Goal: Transaction & Acquisition: Purchase product/service

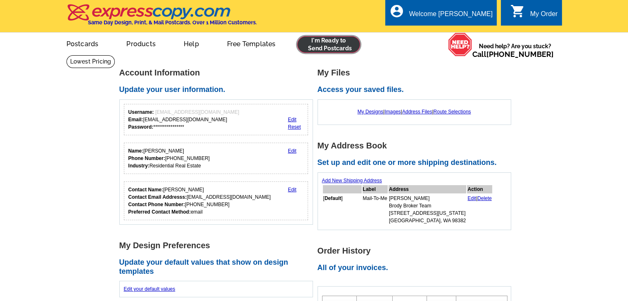
click at [324, 43] on link at bounding box center [328, 44] width 63 height 17
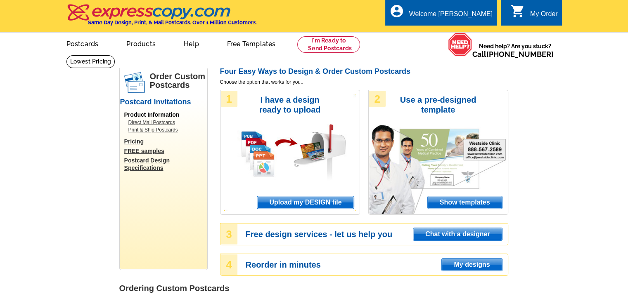
click at [317, 196] on div "1 I have a design ready to upload Upload my DESIGN file" at bounding box center [290, 152] width 140 height 125
click at [317, 200] on span "Upload my DESIGN file" at bounding box center [305, 202] width 96 height 12
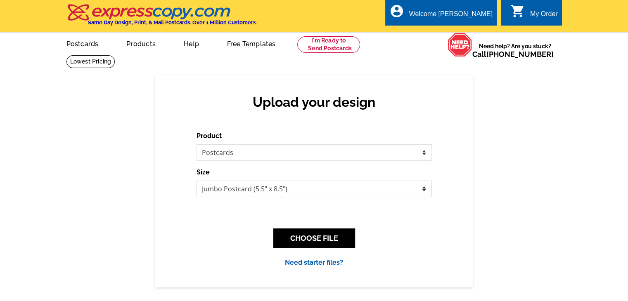
click at [309, 194] on select "Jumbo Postcard (5.5" x 8.5") Regular Postcard (4.25" x 5.6") Panoramic Postcard…" at bounding box center [313, 189] width 235 height 17
select select "1"
click at [196, 181] on select "Jumbo Postcard (5.5" x 8.5") Regular Postcard (4.25" x 5.6") Panoramic Postcard…" at bounding box center [313, 189] width 235 height 17
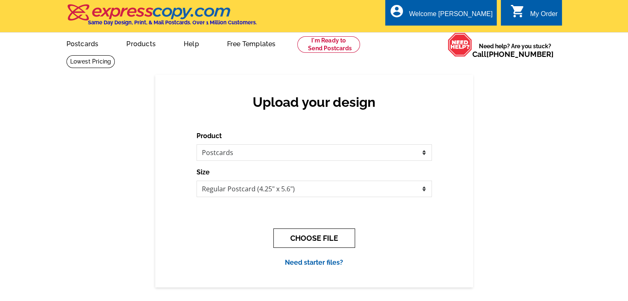
click at [308, 234] on button "CHOOSE FILE" at bounding box center [314, 238] width 82 height 19
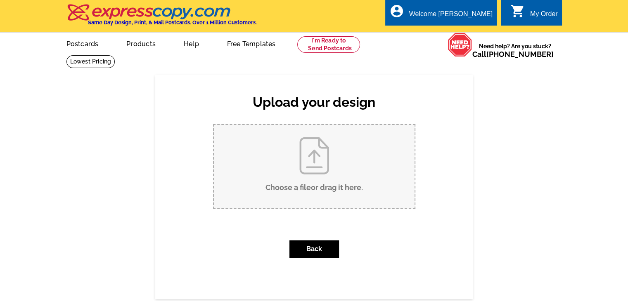
click at [328, 182] on input "Choose a file or drag it here ." at bounding box center [314, 166] width 201 height 83
type input "C:\fakepath\Postcard BBWA - Page 1.pdf"
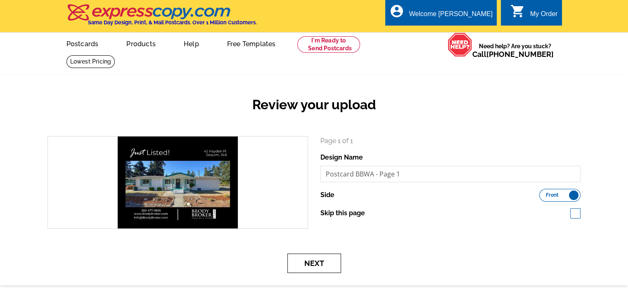
click at [318, 261] on button "Next" at bounding box center [314, 263] width 54 height 19
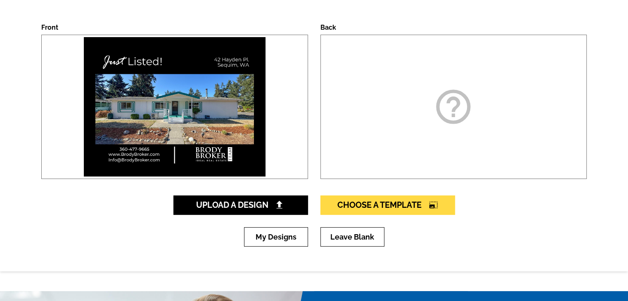
scroll to position [124, 0]
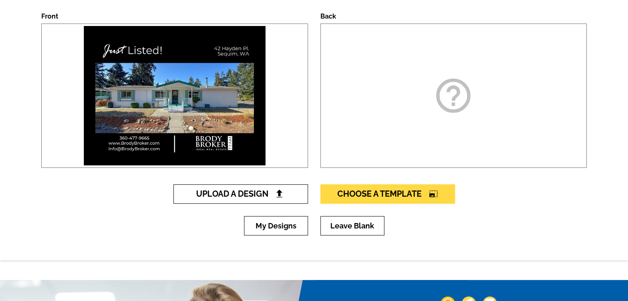
click at [225, 196] on span "Upload A Design" at bounding box center [240, 194] width 89 height 10
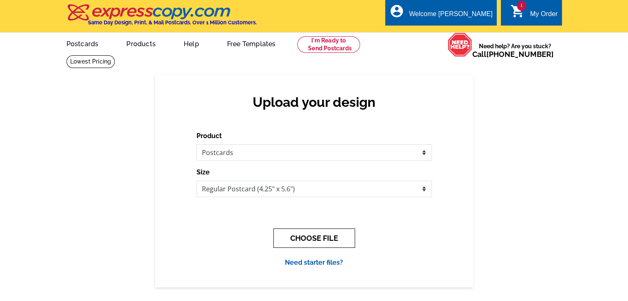
click at [294, 238] on button "CHOOSE FILE" at bounding box center [314, 238] width 82 height 19
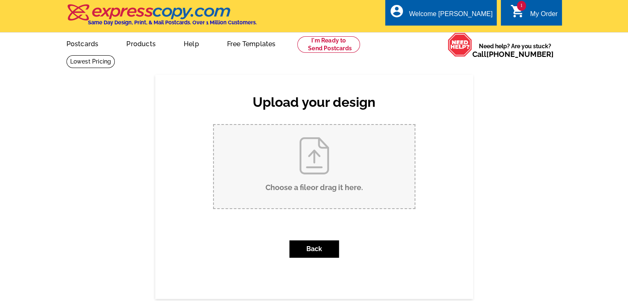
click at [313, 161] on input "Choose a file or drag it here ." at bounding box center [314, 166] width 201 height 83
type input "C:\fakepath\Postcard BBWA - Page 2.pdf"
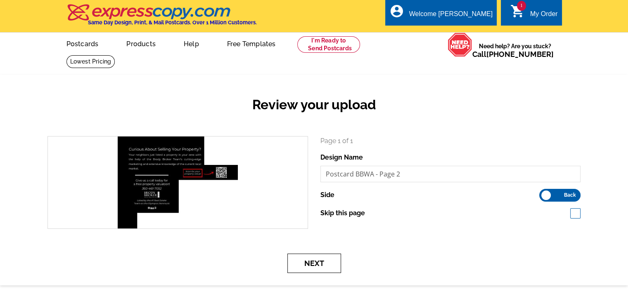
click at [313, 265] on button "Next" at bounding box center [314, 263] width 54 height 19
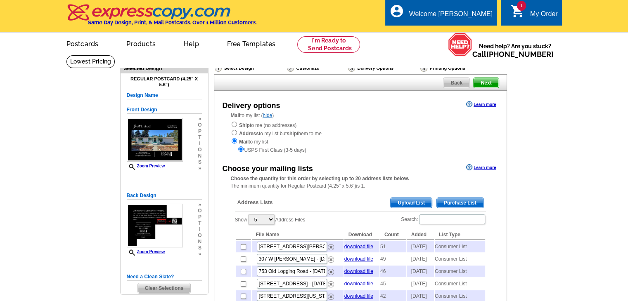
click at [464, 202] on span "Purchase List" at bounding box center [460, 203] width 47 height 10
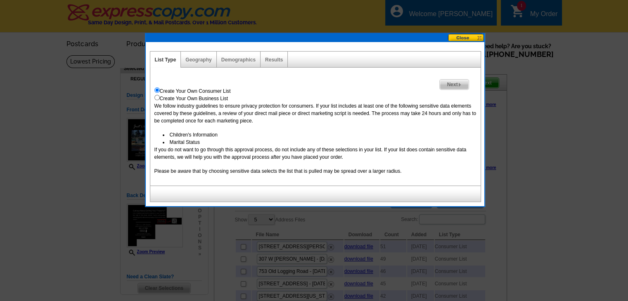
click at [451, 85] on span "Next" at bounding box center [454, 85] width 28 height 10
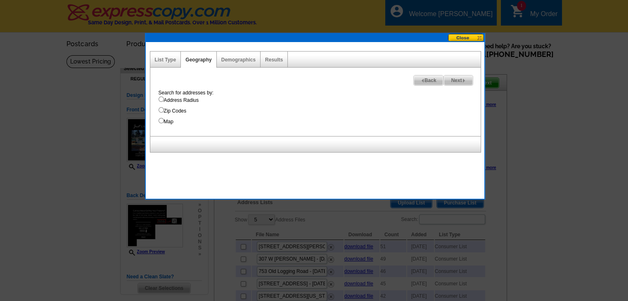
click at [170, 99] on label "Address Radius" at bounding box center [320, 100] width 322 height 7
click at [164, 99] on input "Address Radius" at bounding box center [161, 99] width 5 height 5
radio input "true"
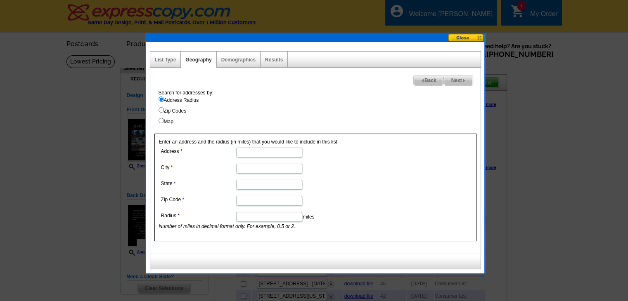
click at [273, 154] on input "Address" at bounding box center [269, 153] width 66 height 10
paste input "42 Hayden Pl."
type input "42 Hayden Pl."
click at [281, 170] on input "City" at bounding box center [269, 169] width 66 height 10
type input "Sequim"
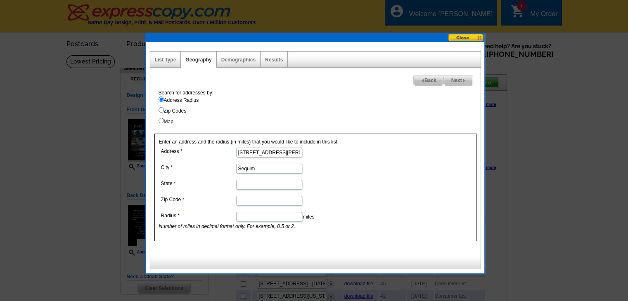
click at [268, 185] on input "State" at bounding box center [269, 185] width 66 height 10
type input "[US_STATE]"
click at [263, 201] on input "Zip Code" at bounding box center [269, 201] width 66 height 10
paste input "98382"
type input "98382"
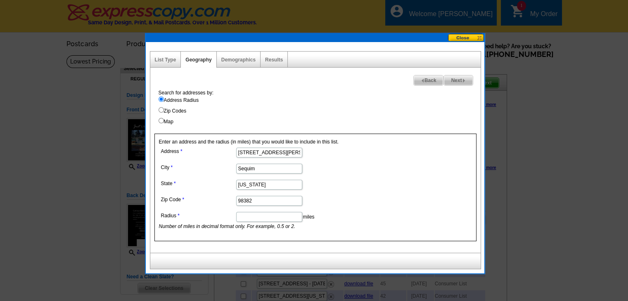
click at [252, 218] on input "Radius" at bounding box center [269, 217] width 66 height 10
type input "1"
click at [447, 81] on span "Next" at bounding box center [458, 81] width 28 height 10
select select
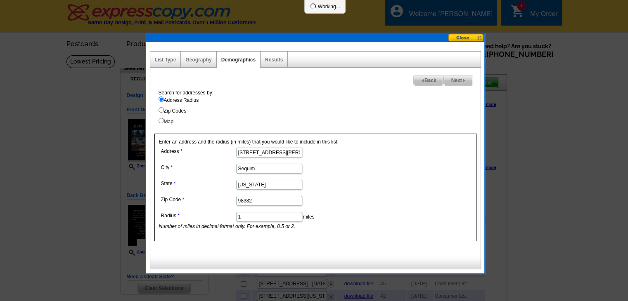
select select
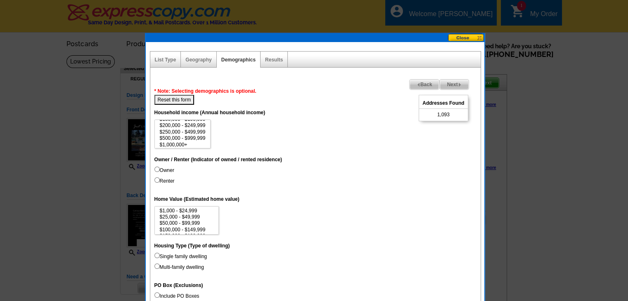
scroll to position [38, 0]
click at [193, 128] on option "$250,000 - $499,999" at bounding box center [182, 131] width 47 height 6
select select "200000-249999"
click at [195, 122] on option "$200,000 - $249,999" at bounding box center [182, 124] width 47 height 6
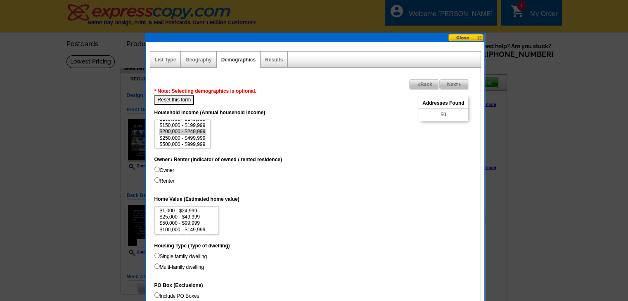
click at [458, 86] on img at bounding box center [460, 85] width 4 height 4
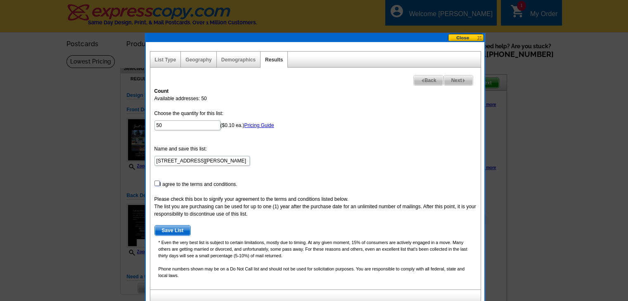
click at [156, 184] on input "checkbox" at bounding box center [156, 183] width 5 height 5
checkbox input "true"
click at [172, 228] on span "Save List" at bounding box center [173, 231] width 36 height 10
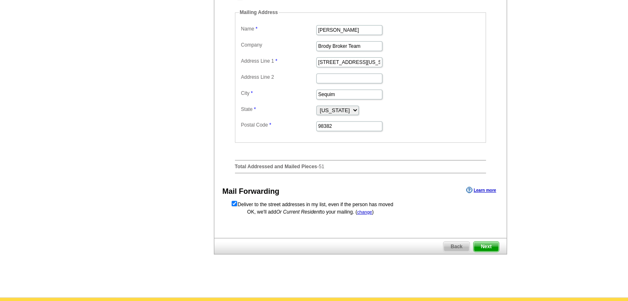
scroll to position [330, 0]
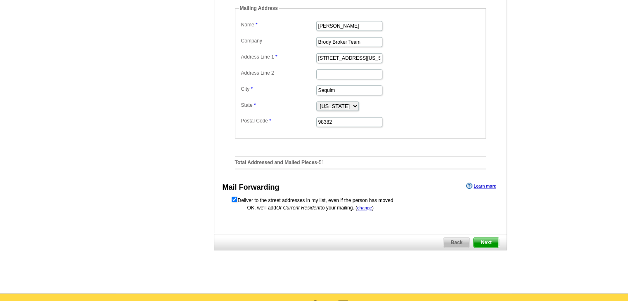
click at [487, 248] on span "Next" at bounding box center [485, 243] width 25 height 10
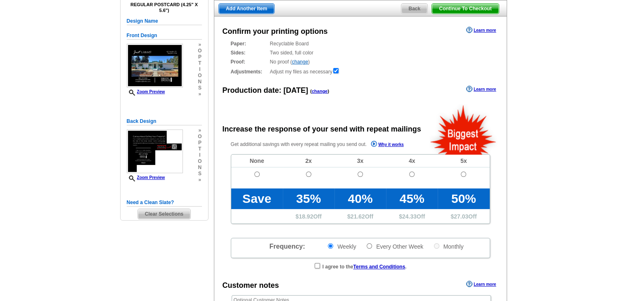
scroll to position [83, 0]
radio input "false"
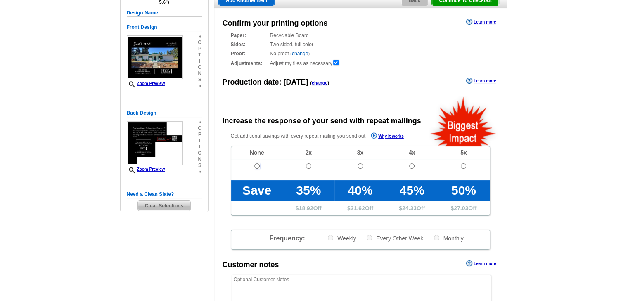
click at [259, 169] on input "radio" at bounding box center [256, 165] width 5 height 5
radio input "true"
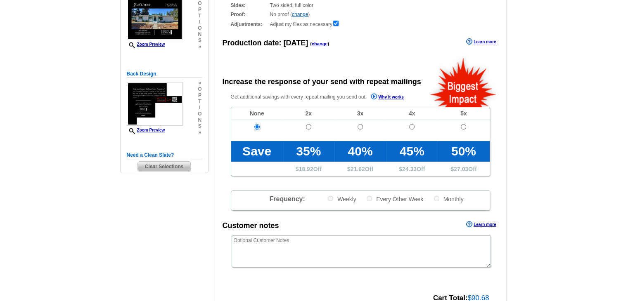
scroll to position [124, 0]
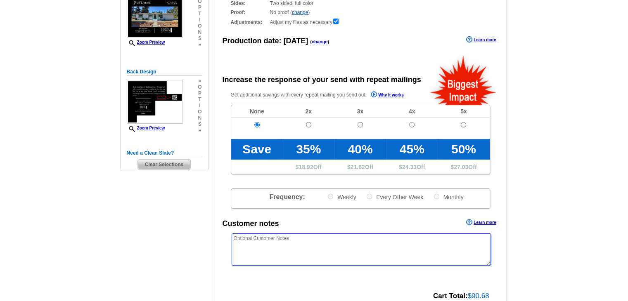
click at [321, 241] on textarea at bounding box center [361, 250] width 259 height 32
paste textarea "*/*/* PLEASE USE "OUR NEIGHBORS AT" INSTEAD OF USING NAMES THE MAILING LIST */*…"
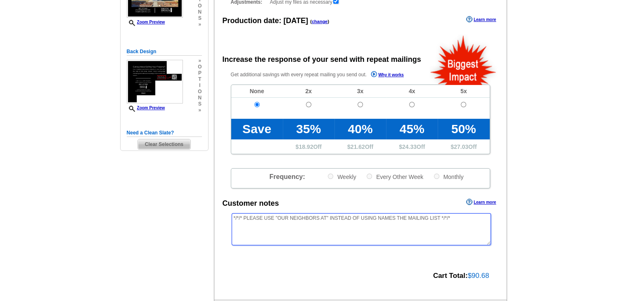
scroll to position [248, 0]
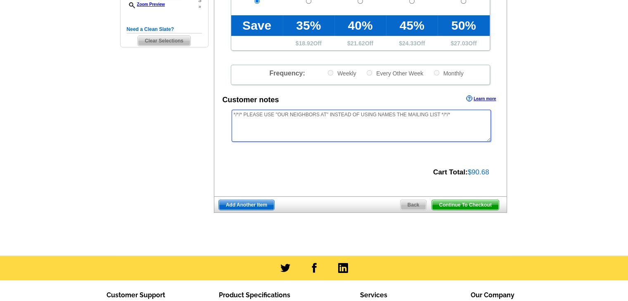
type textarea "*/*/* PLEASE USE "OUR NEIGHBORS AT" INSTEAD OF USING NAMES THE MAILING LIST */*…"
click at [479, 208] on span "Continue To Checkout" at bounding box center [465, 205] width 66 height 10
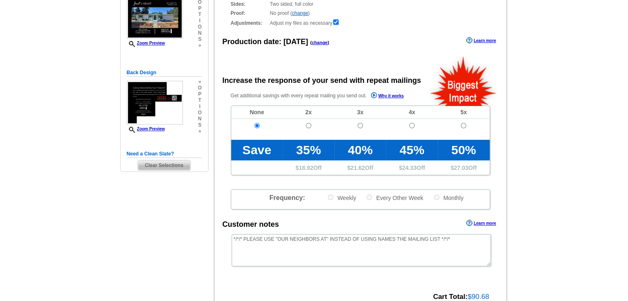
scroll to position [124, 0]
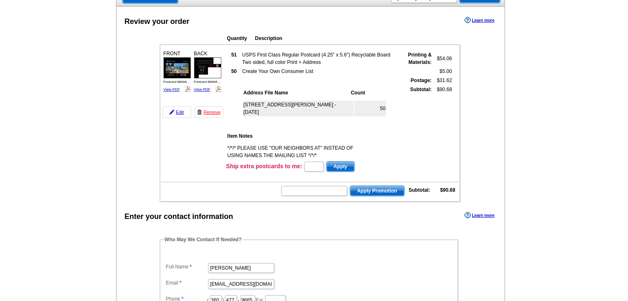
scroll to position [124, 0]
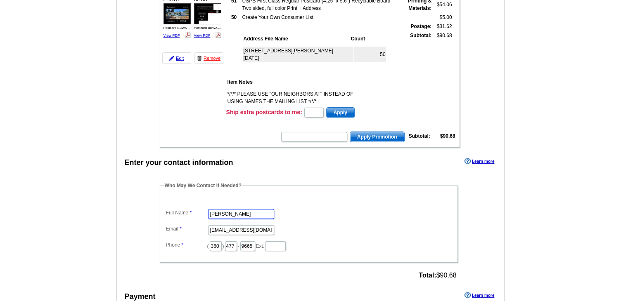
click at [226, 212] on input "[PERSON_NAME]" at bounding box center [241, 214] width 66 height 10
type input "[PERSON_NAME]"
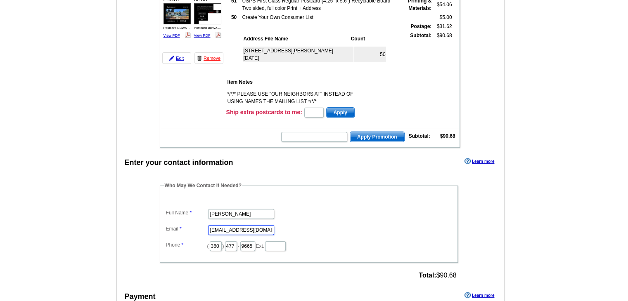
click at [249, 225] on input "rose@brodybroker.com" at bounding box center [241, 230] width 66 height 10
type input "[EMAIL_ADDRESS][DOMAIN_NAME]"
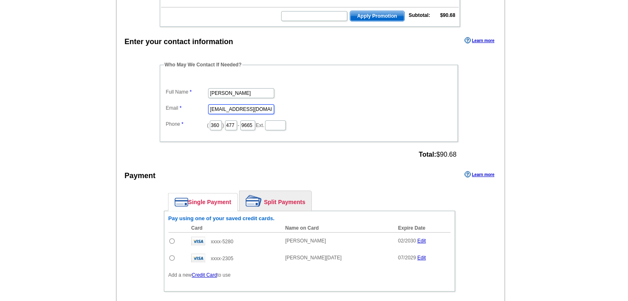
scroll to position [248, 0]
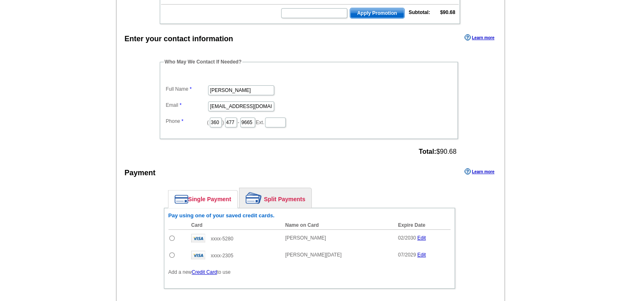
click at [172, 236] on input "radio" at bounding box center [171, 238] width 5 height 5
radio input "true"
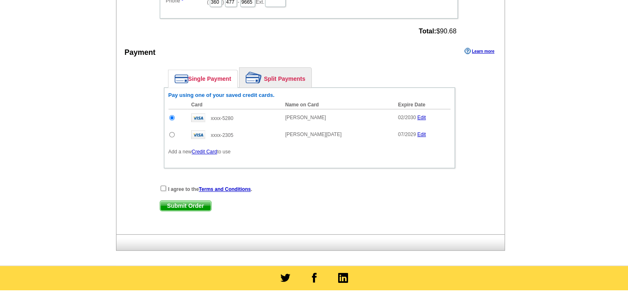
scroll to position [372, 0]
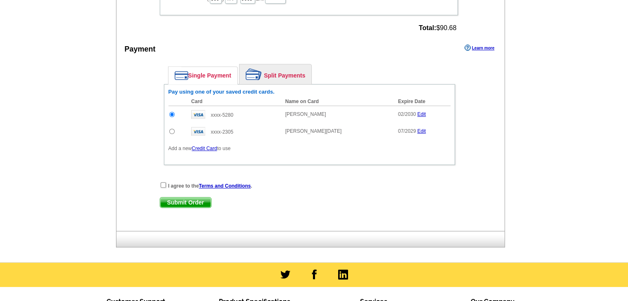
click at [164, 177] on div "Enter your contact information Learn more Who May We Contact If Needed? Full Na…" at bounding box center [310, 69] width 388 height 323
click at [163, 183] on input "checkbox" at bounding box center [163, 184] width 5 height 5
checkbox input "true"
click at [174, 200] on span "Submit Order" at bounding box center [185, 203] width 51 height 10
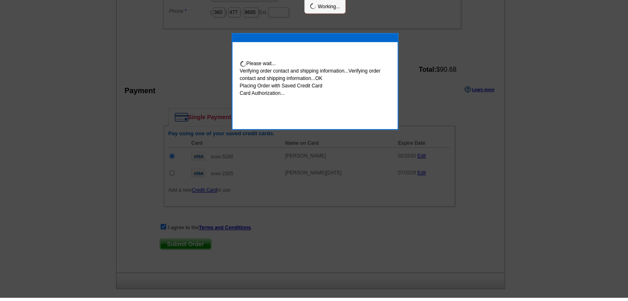
scroll to position [368, 0]
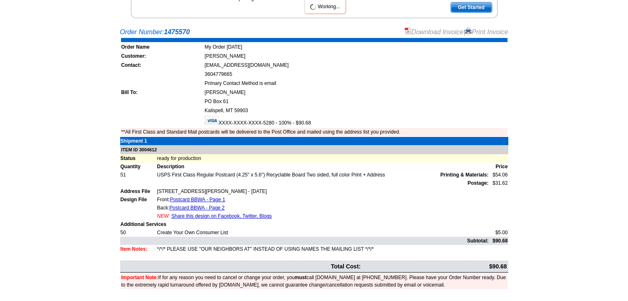
scroll to position [154, 0]
